Goal: Information Seeking & Learning: Learn about a topic

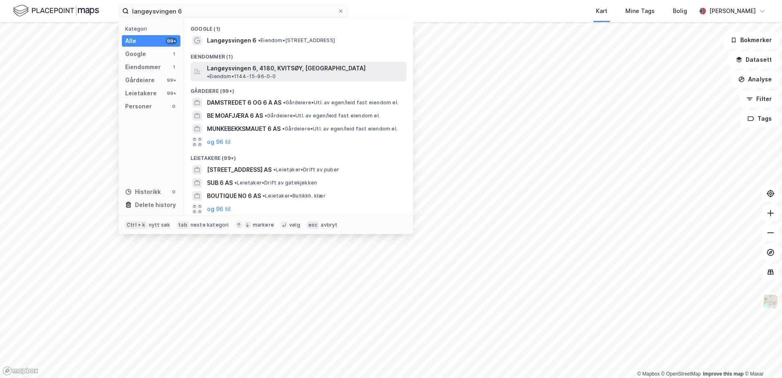
type input "langøysvingen 6"
click at [234, 62] on div "Langøysvingen 6, 4180, KVITSØY, [GEOGRAPHIC_DATA] • Eiendom • 1144-15-96-0-0" at bounding box center [299, 72] width 216 height 20
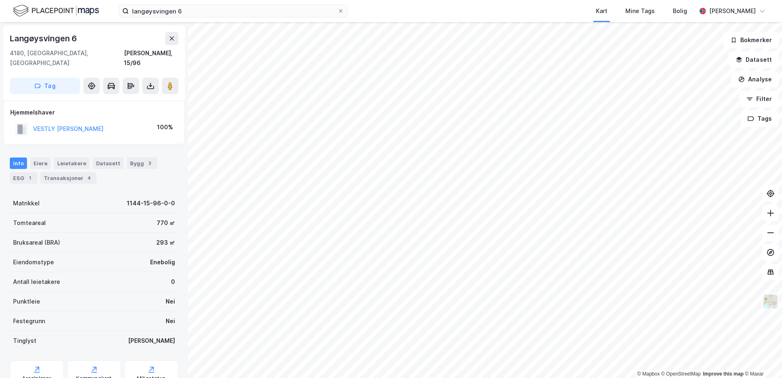
click at [773, 301] on img at bounding box center [771, 302] width 16 height 16
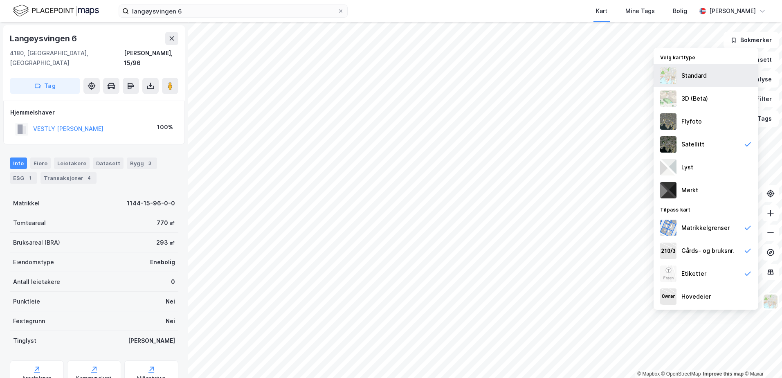
click at [688, 75] on div "Standard" at bounding box center [694, 76] width 25 height 10
